Goal: Task Accomplishment & Management: Manage account settings

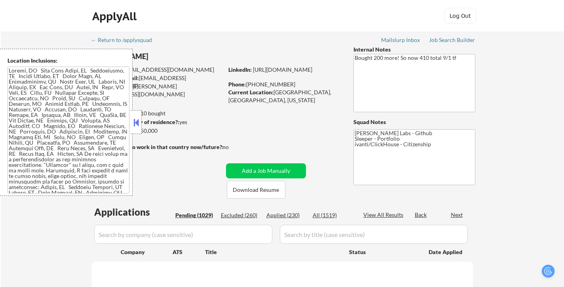
select select ""pending""
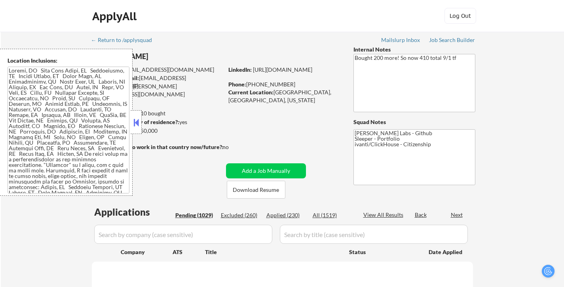
select select ""pending""
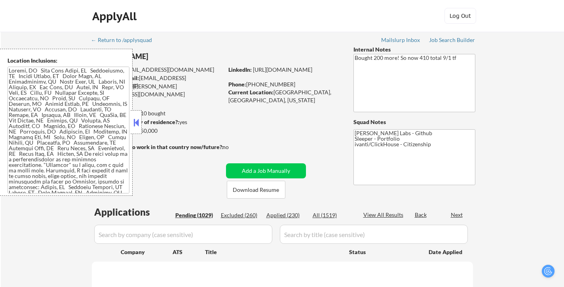
select select ""pending""
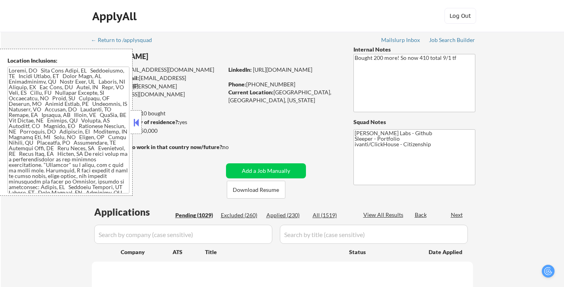
select select ""pending""
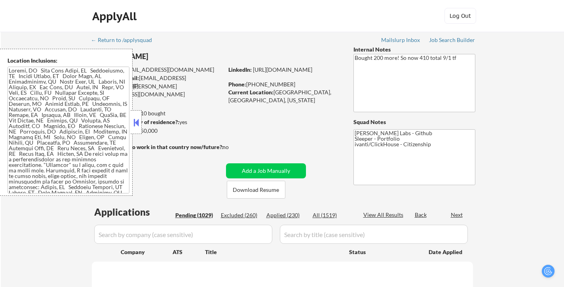
select select ""pending""
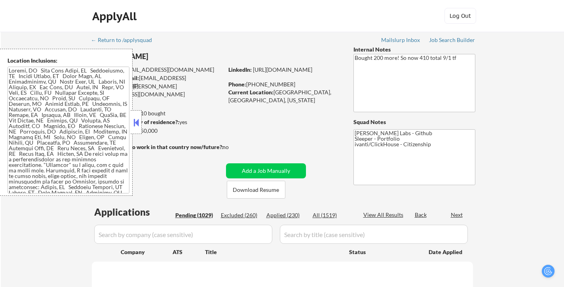
select select ""pending""
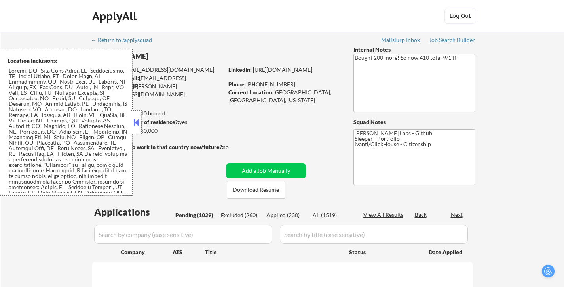
select select ""pending""
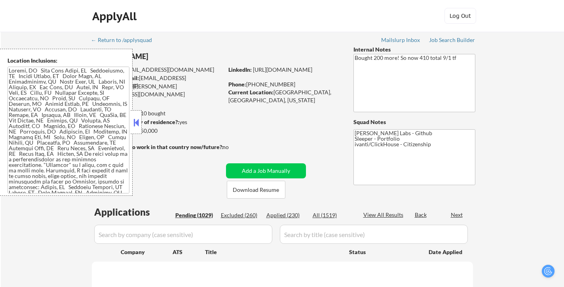
select select ""pending""
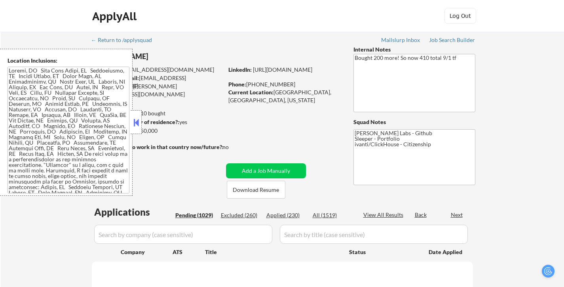
select select ""pending""
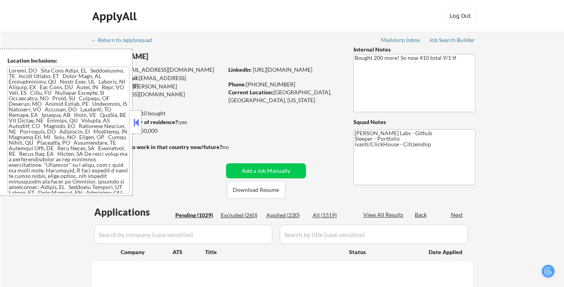
select select ""pending""
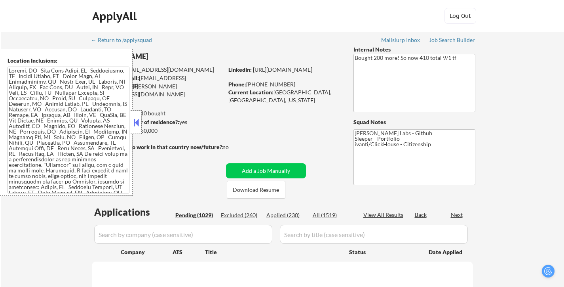
select select ""pending""
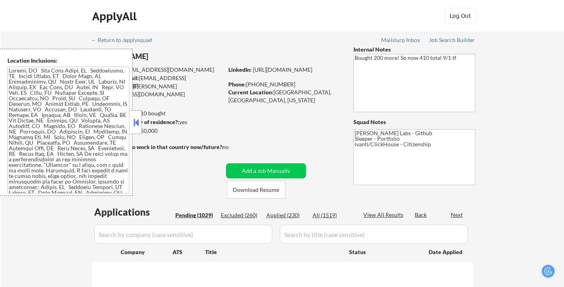
select select ""pending""
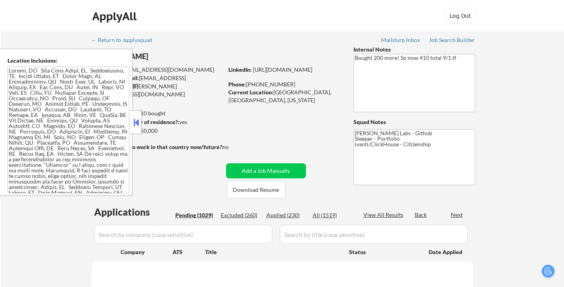
select select ""pending""
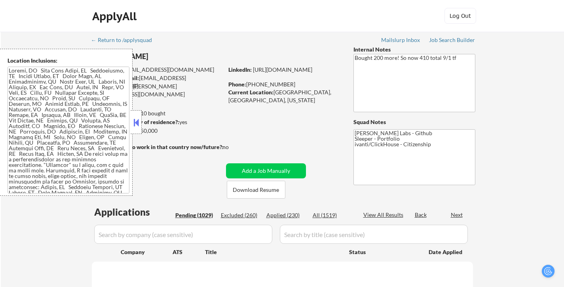
select select ""pending""
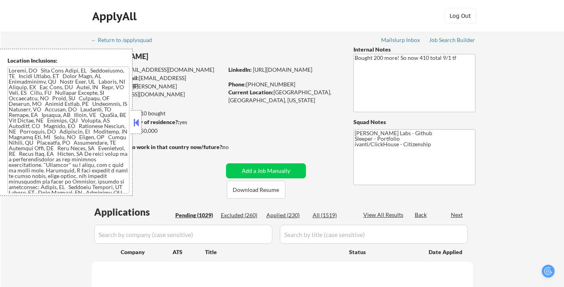
select select ""pending""
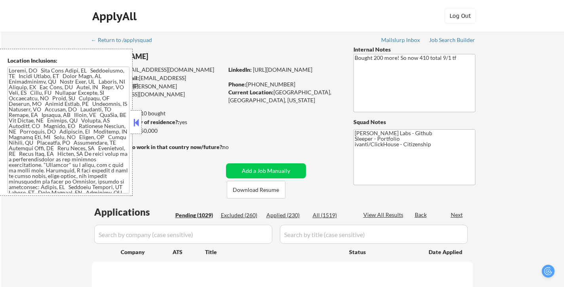
select select ""pending""
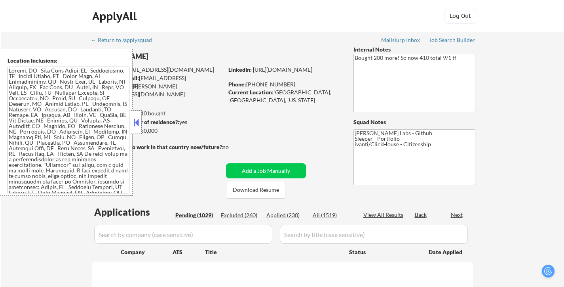
select select ""pending""
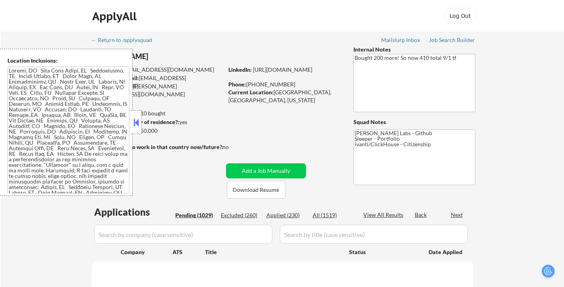
select select ""pending""
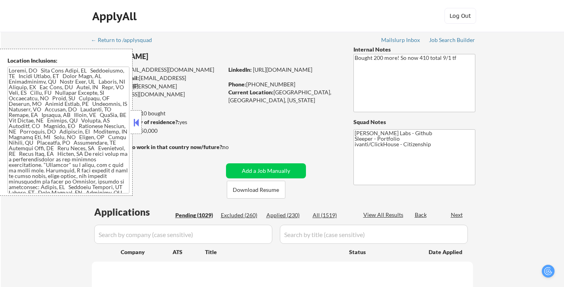
select select ""pending""
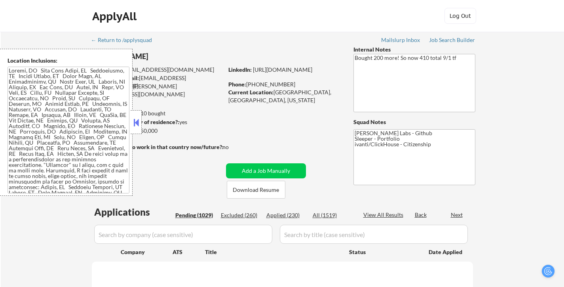
select select ""pending""
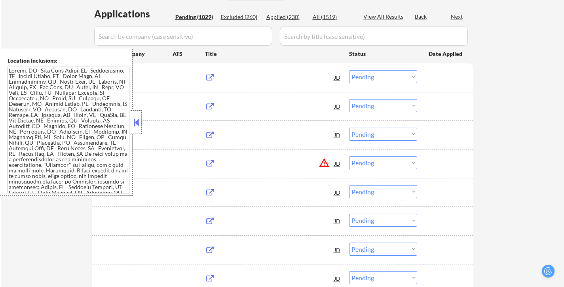
scroll to position [198, 0]
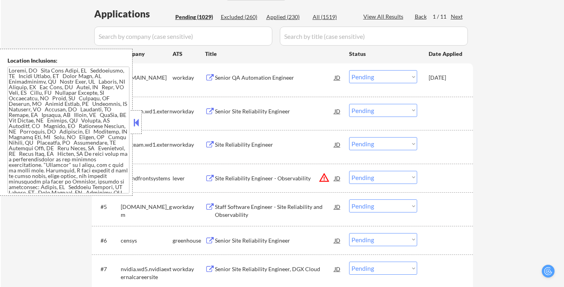
click at [137, 123] on button at bounding box center [136, 122] width 9 height 12
